Goal: Task Accomplishment & Management: Manage account settings

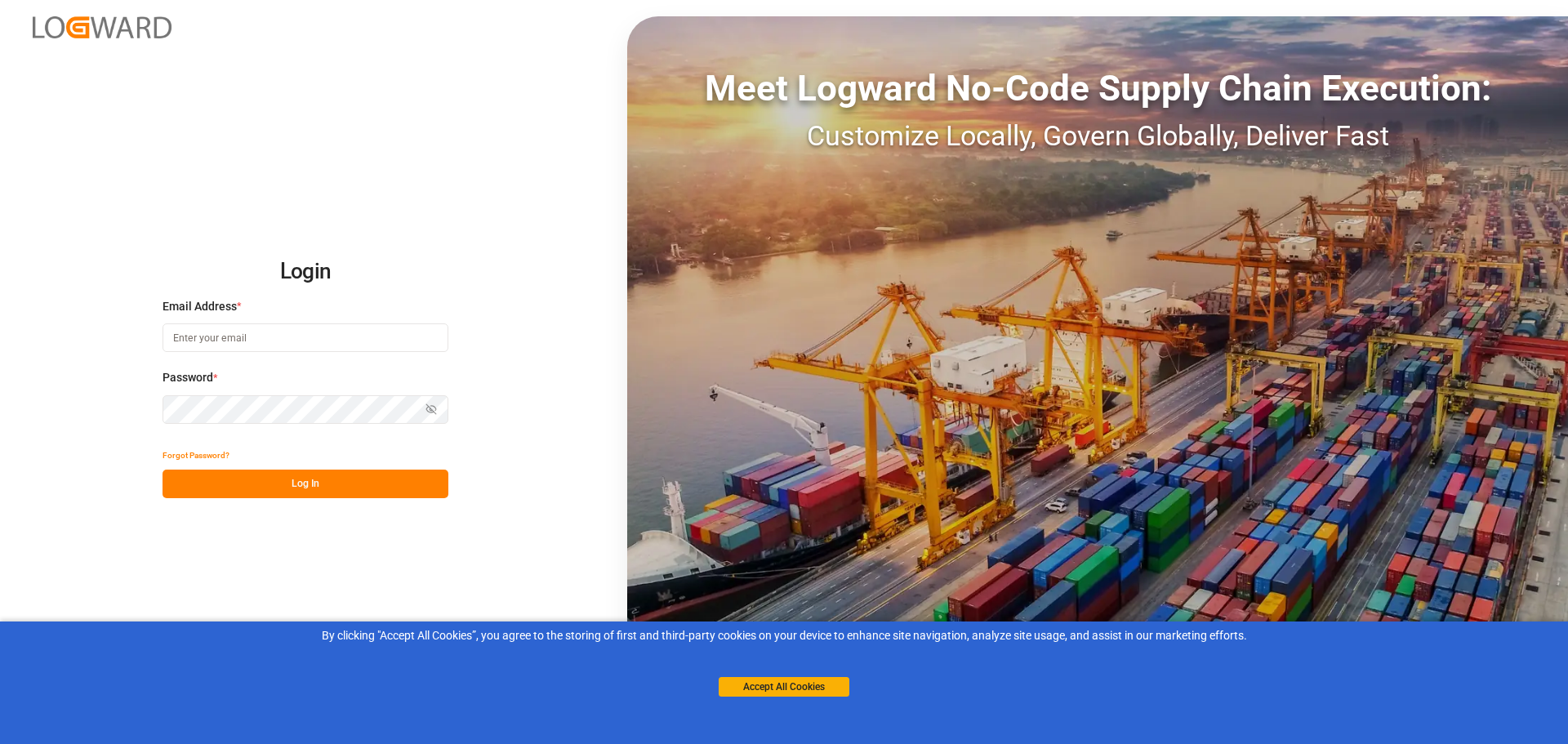
click at [258, 324] on input at bounding box center [306, 337] width 286 height 28
click at [196, 456] on button "Forgot Password?" at bounding box center [196, 455] width 67 height 28
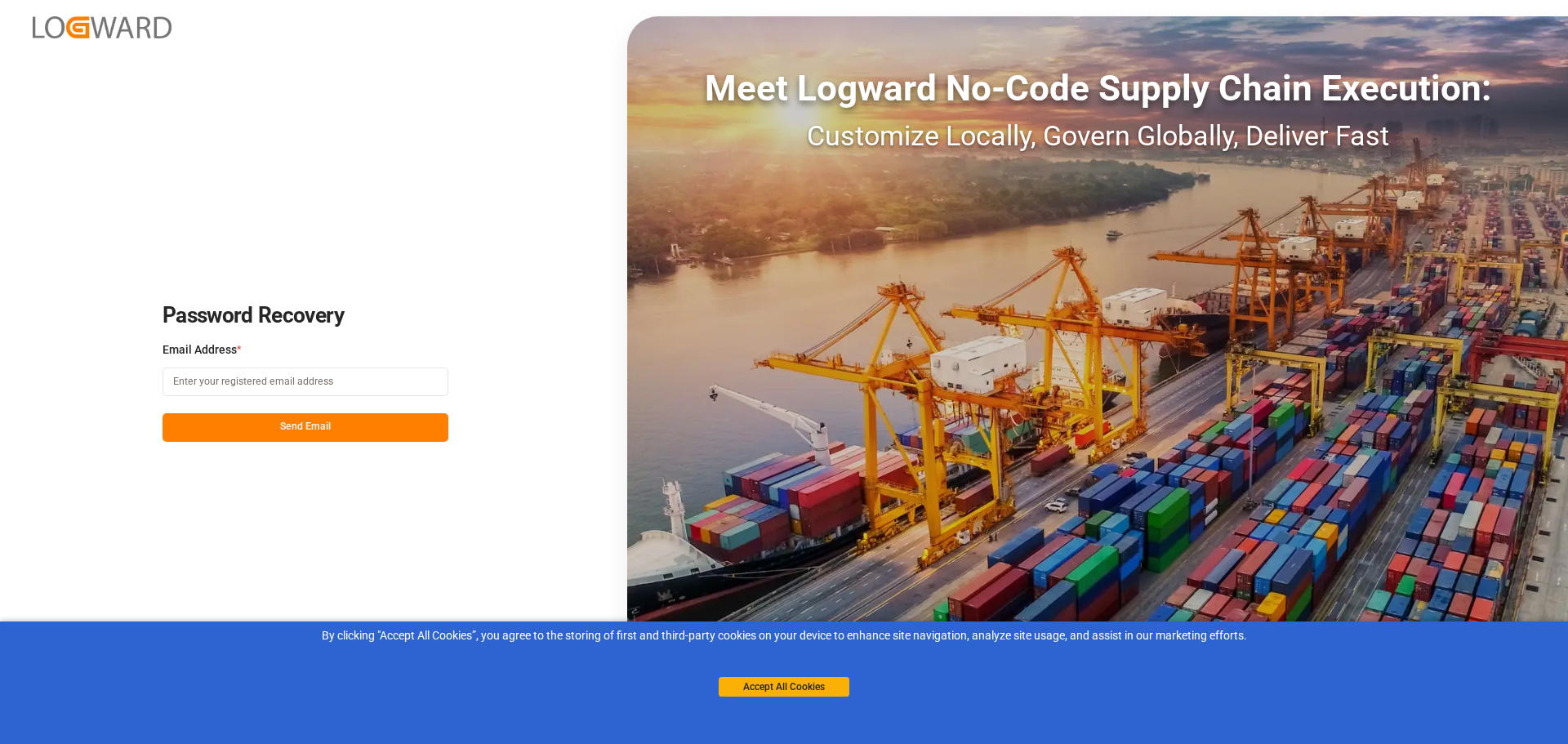
click at [258, 377] on input at bounding box center [306, 382] width 286 height 28
